Goal: Find specific page/section: Find specific page/section

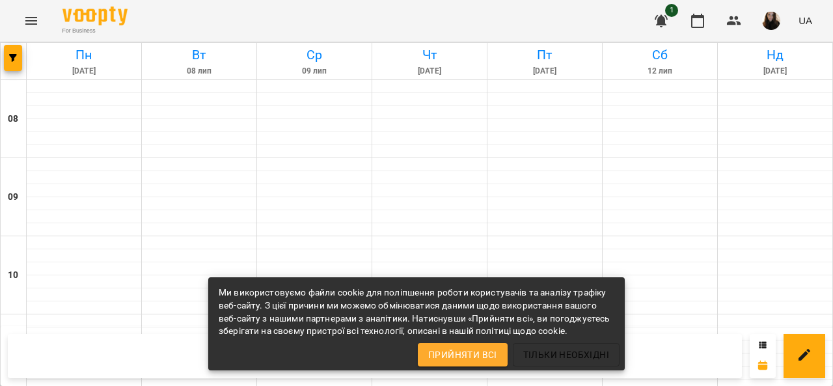
click at [478, 351] on span "Прийняти всі" at bounding box center [462, 355] width 69 height 16
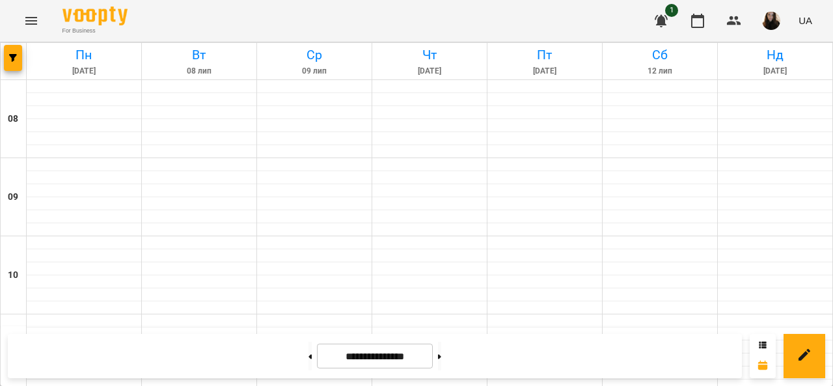
scroll to position [716, 0]
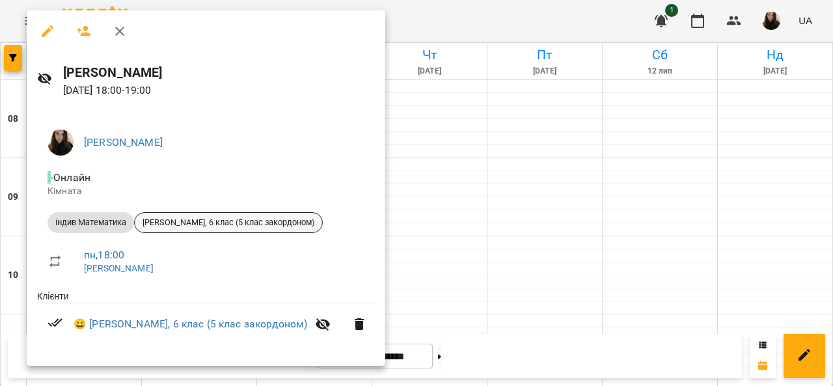
click at [197, 223] on span "[PERSON_NAME], 6 клас (5 клас закордоном)" at bounding box center [228, 223] width 187 height 12
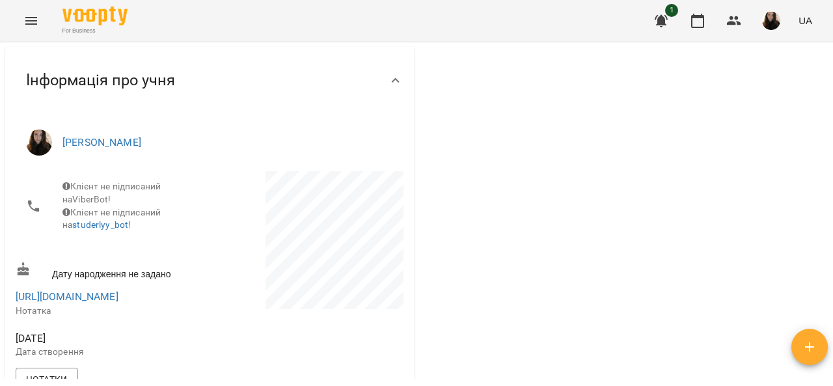
scroll to position [130, 0]
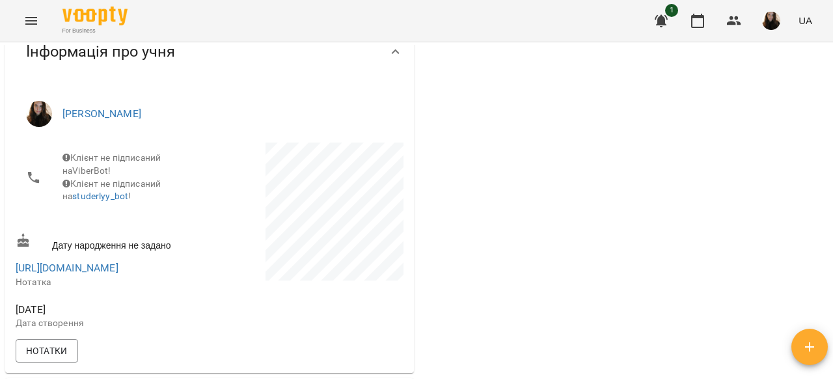
drag, startPoint x: 12, startPoint y: 278, endPoint x: 206, endPoint y: 280, distance: 194.6
click at [206, 280] on div "[PERSON_NAME] не підписаний на ViberBot! Клієнт не підписаний на studerlyy_bot …" at bounding box center [209, 229] width 409 height 288
copy link "[URL][DOMAIN_NAME]"
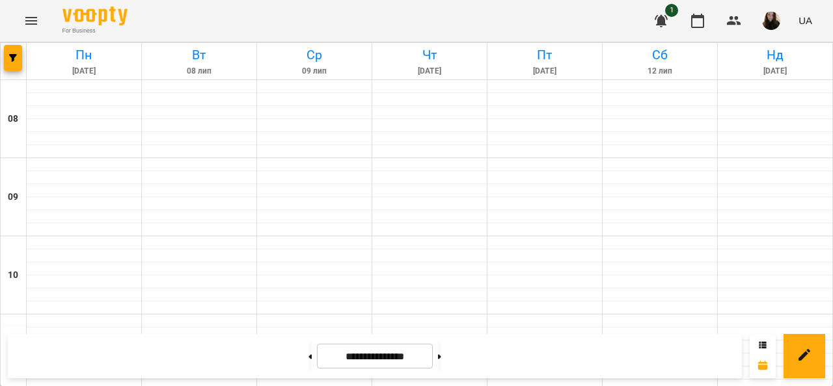
scroll to position [871, 0]
click at [441, 357] on icon at bounding box center [439, 356] width 3 height 5
click at [675, 21] on button "button" at bounding box center [661, 20] width 31 height 31
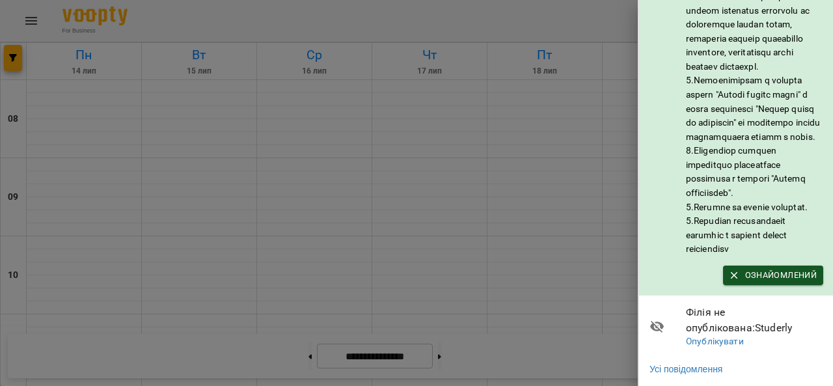
scroll to position [249, 0]
click at [751, 268] on span "Ознайомлений" at bounding box center [773, 275] width 87 height 14
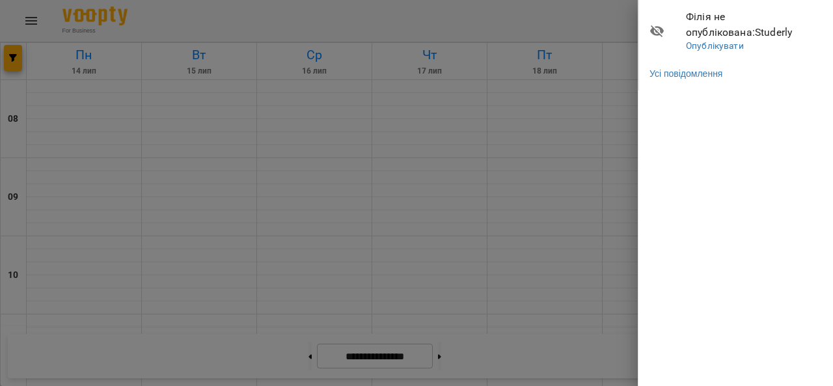
click at [567, 195] on div at bounding box center [416, 193] width 833 height 386
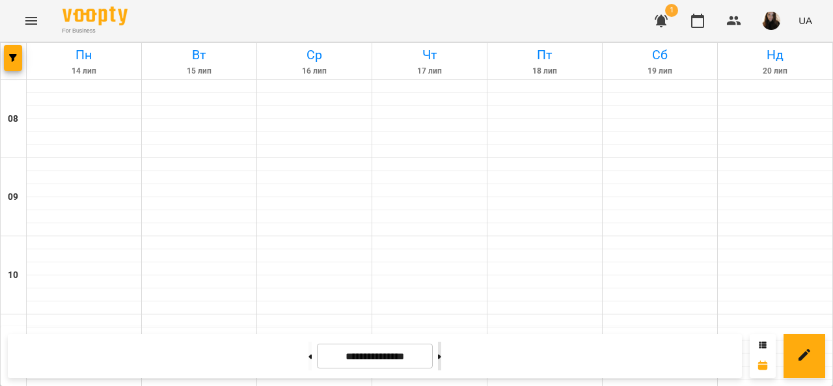
click at [441, 366] on button at bounding box center [439, 356] width 3 height 29
click at [441, 356] on button at bounding box center [439, 356] width 3 height 29
drag, startPoint x: 456, startPoint y: 12, endPoint x: 451, endPoint y: 30, distance: 18.2
click at [456, 12] on div "For Business 1 UA" at bounding box center [416, 21] width 833 height 42
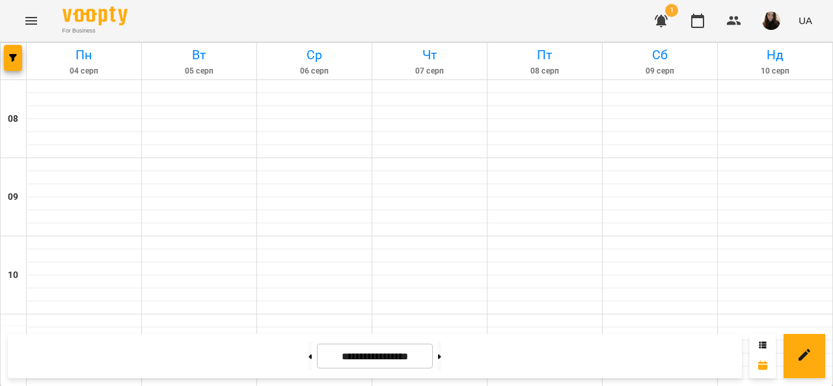
scroll to position [781, 0]
click at [441, 368] on button at bounding box center [439, 356] width 3 height 29
click at [441, 359] on button at bounding box center [439, 356] width 3 height 29
click at [441, 361] on button at bounding box center [439, 356] width 3 height 29
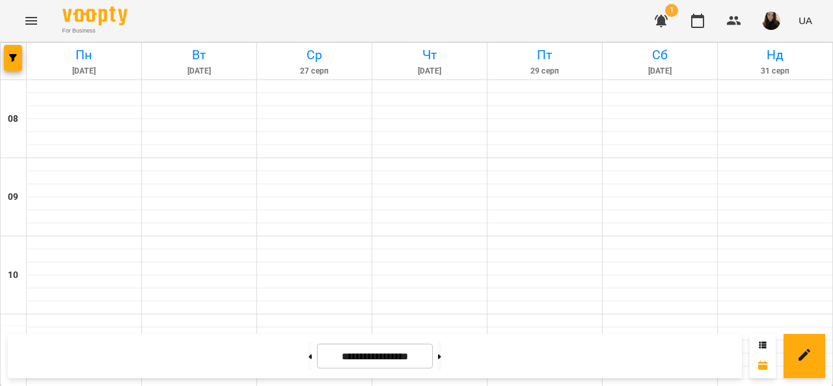
scroll to position [1001, 0]
click at [308, 359] on button at bounding box center [309, 356] width 3 height 29
type input "**********"
